Goal: Transaction & Acquisition: Purchase product/service

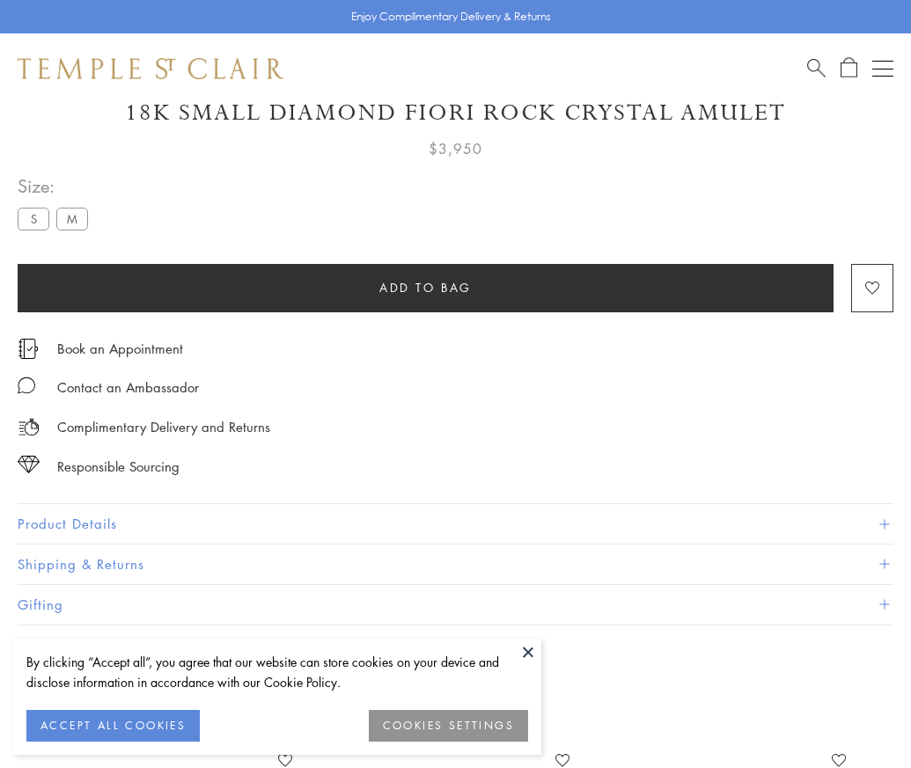
click at [425, 278] on span "Add to bag" at bounding box center [425, 287] width 92 height 19
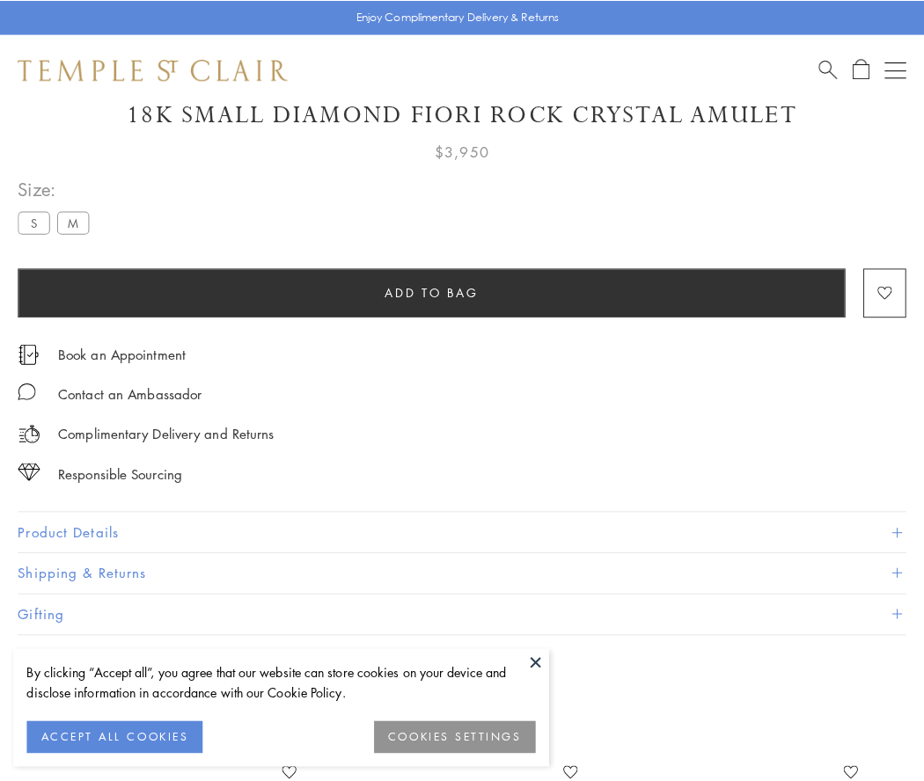
scroll to position [98, 0]
